Goal: Task Accomplishment & Management: Complete application form

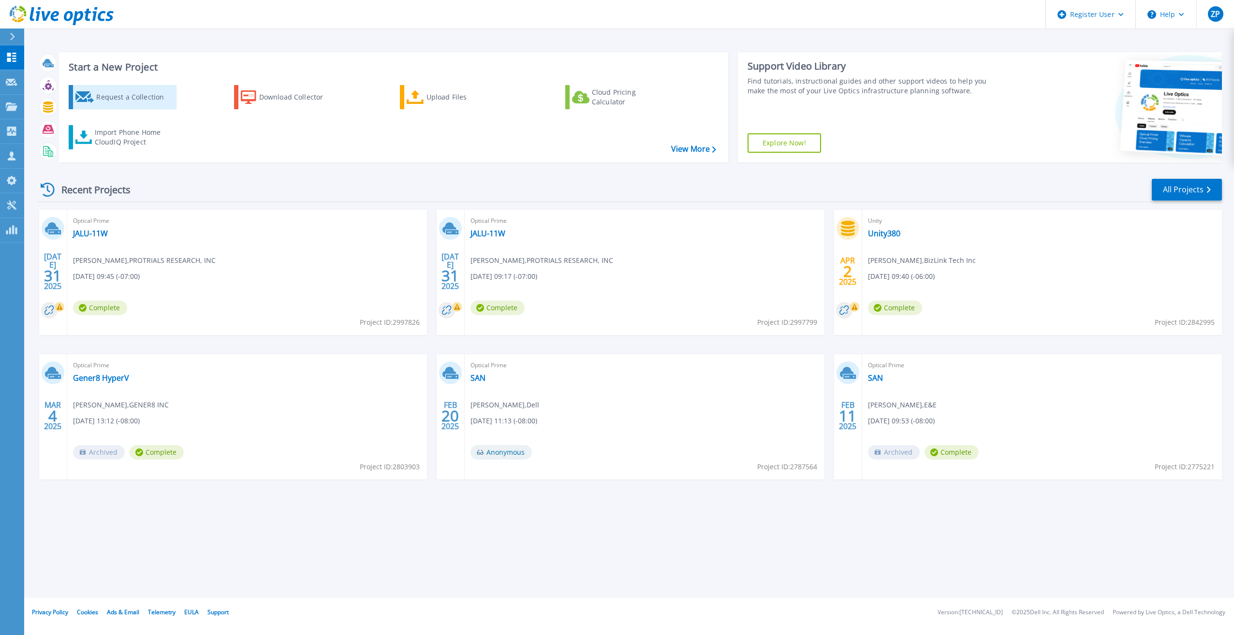
click at [151, 97] on div "Request a Collection" at bounding box center [134, 96] width 77 height 19
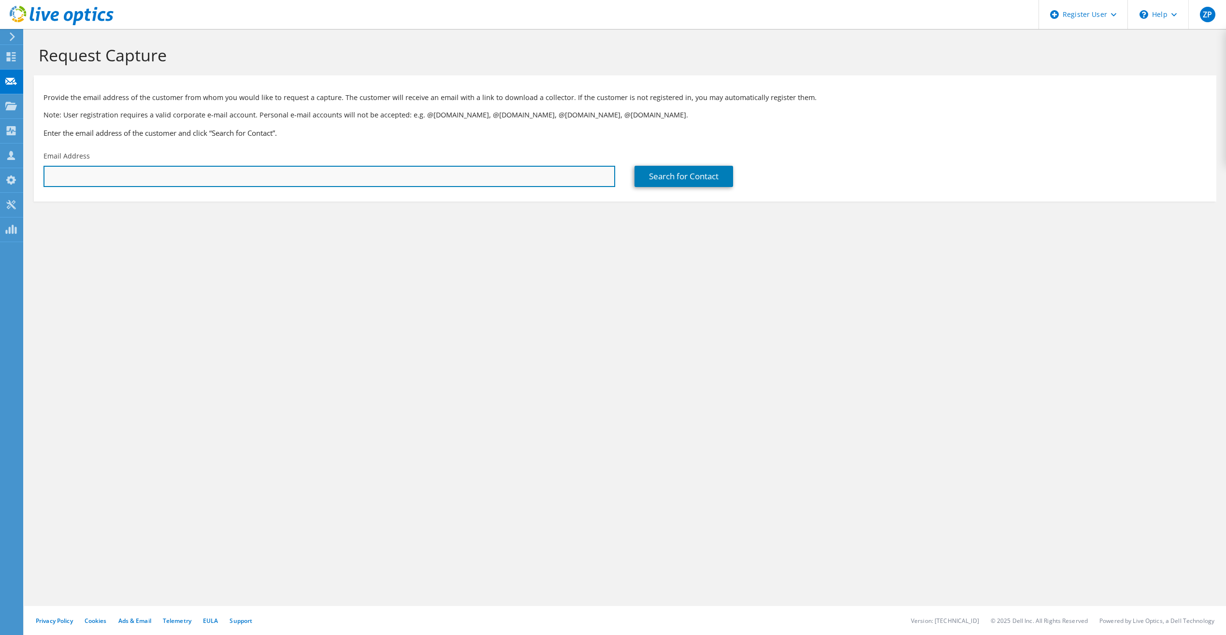
click at [158, 179] on input "text" at bounding box center [330, 176] width 572 height 21
type input "dsimon@dpol.net"
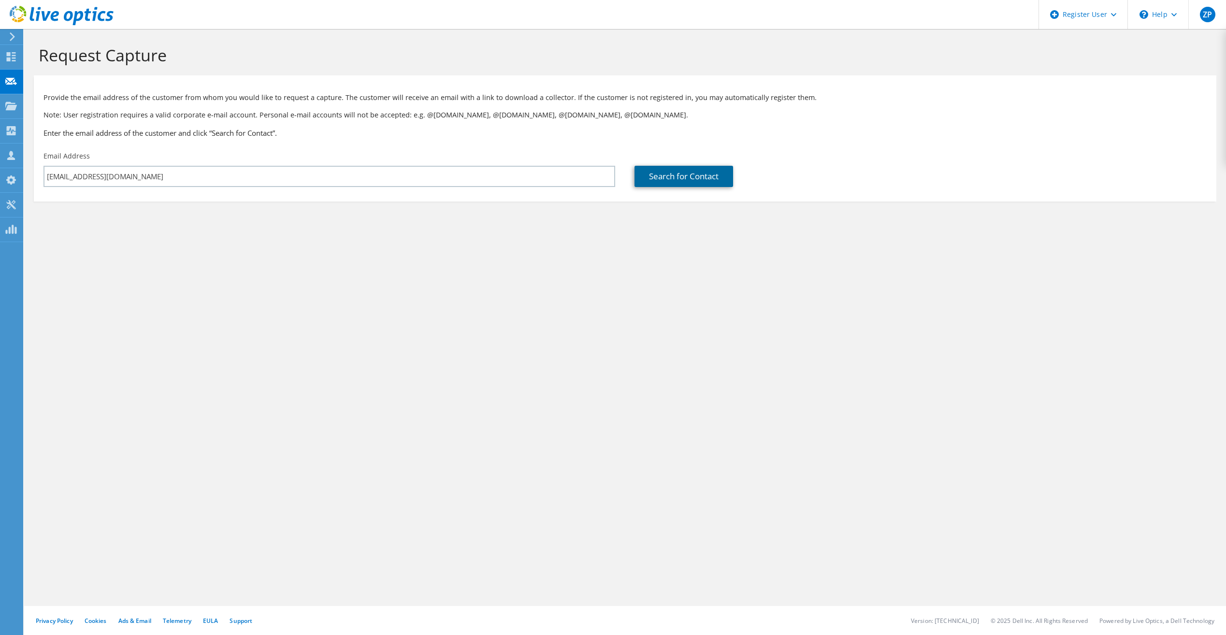
click at [690, 181] on link "Search for Contact" at bounding box center [684, 176] width 99 height 21
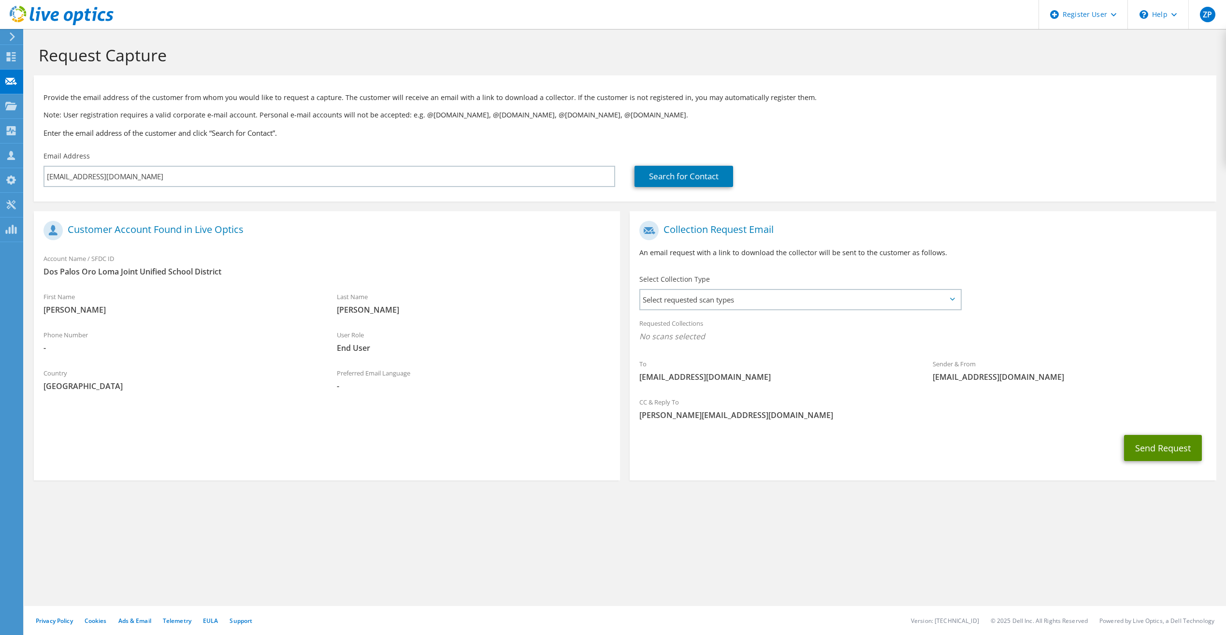
click at [1158, 440] on button "Send Request" at bounding box center [1163, 448] width 78 height 26
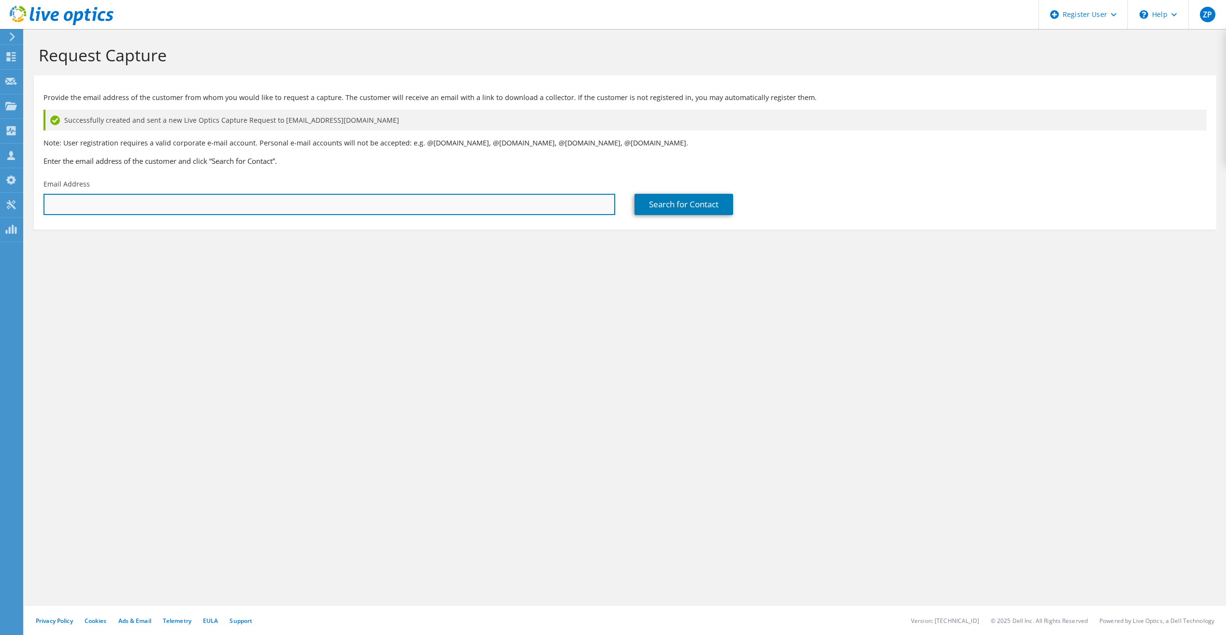
click at [233, 211] on input "text" at bounding box center [330, 204] width 572 height 21
type input "lne"
click at [93, 200] on input "lne" at bounding box center [330, 204] width 572 height 21
paste input "lnield@dpol.net"
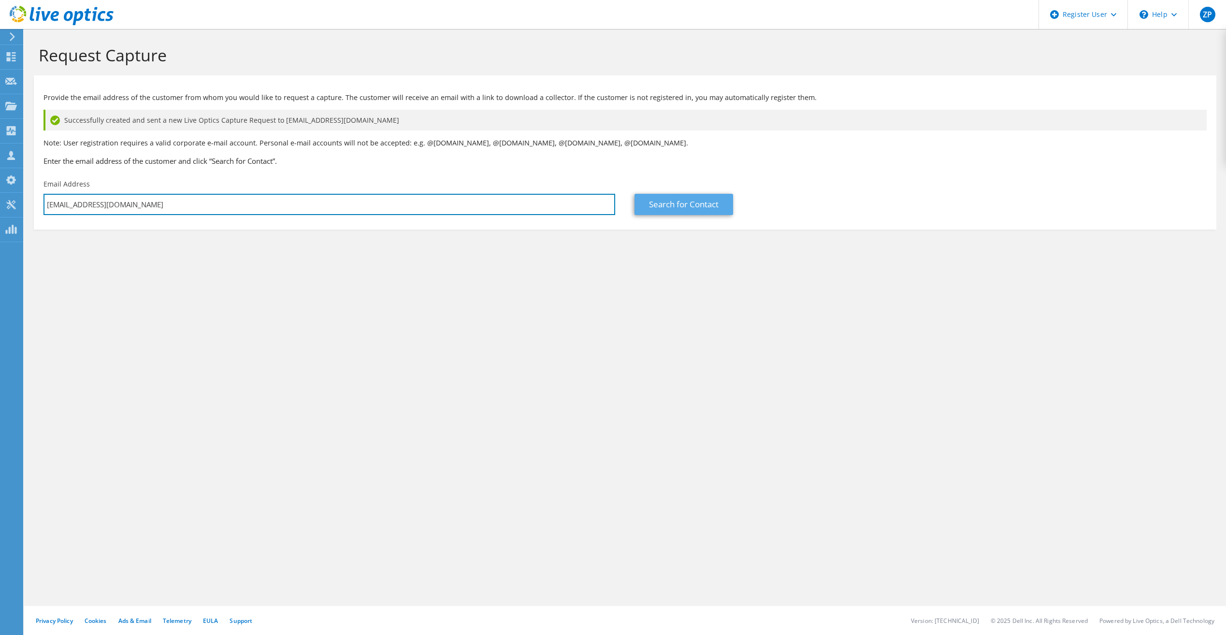
type input "lnield@dpol.net"
click at [673, 211] on link "Search for Contact" at bounding box center [684, 204] width 99 height 21
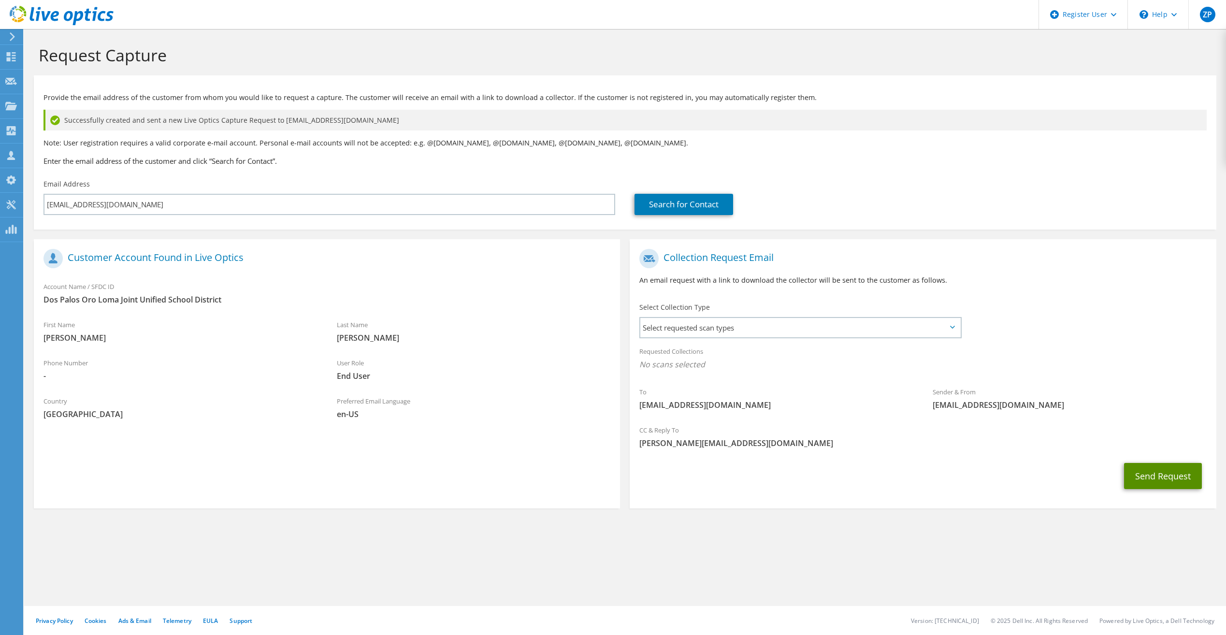
click at [1187, 468] on button "Send Request" at bounding box center [1163, 476] width 78 height 26
